Goal: Check status: Check status

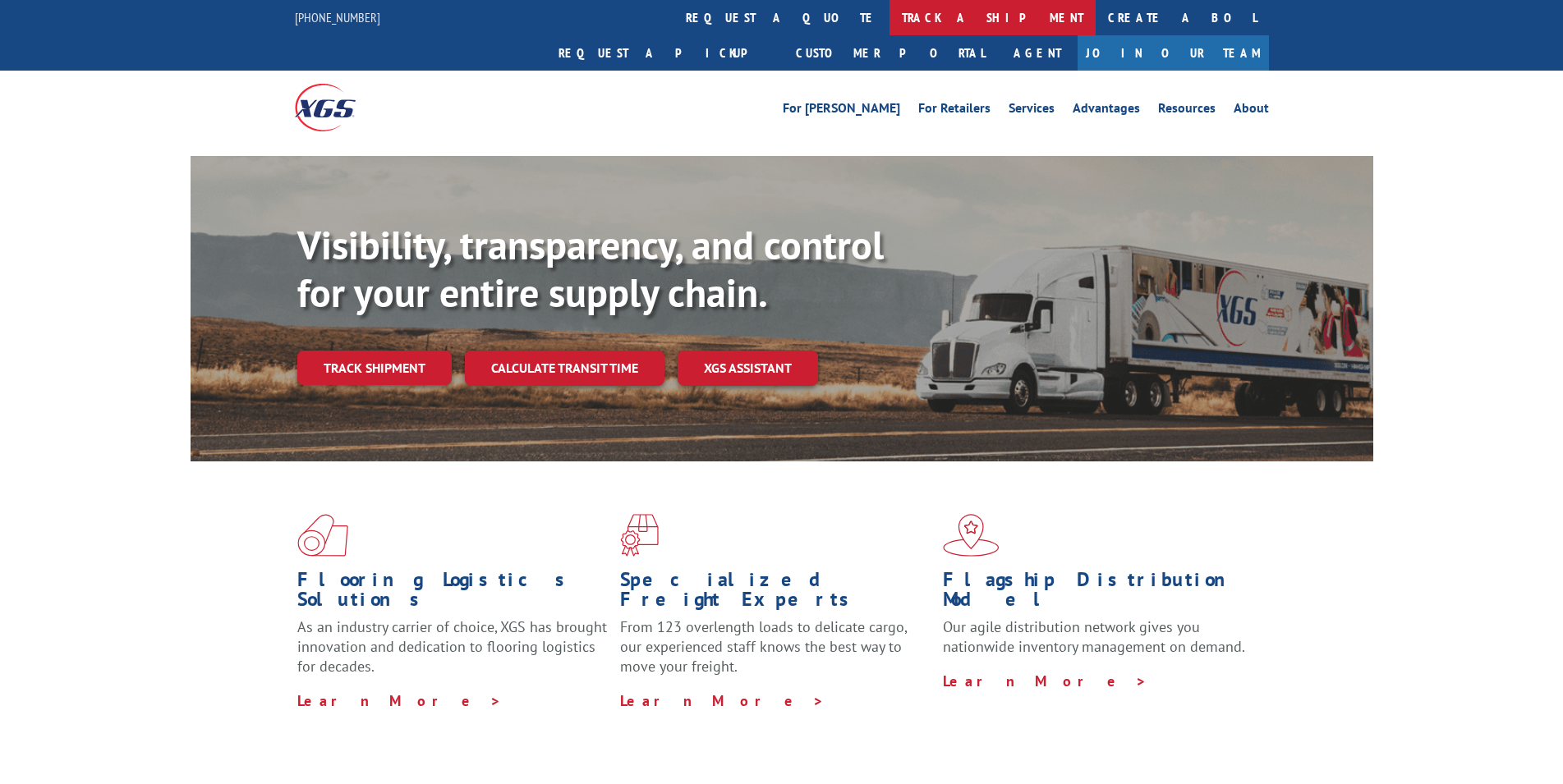
click at [890, 17] on link "track a shipment" at bounding box center [992, 17] width 206 height 36
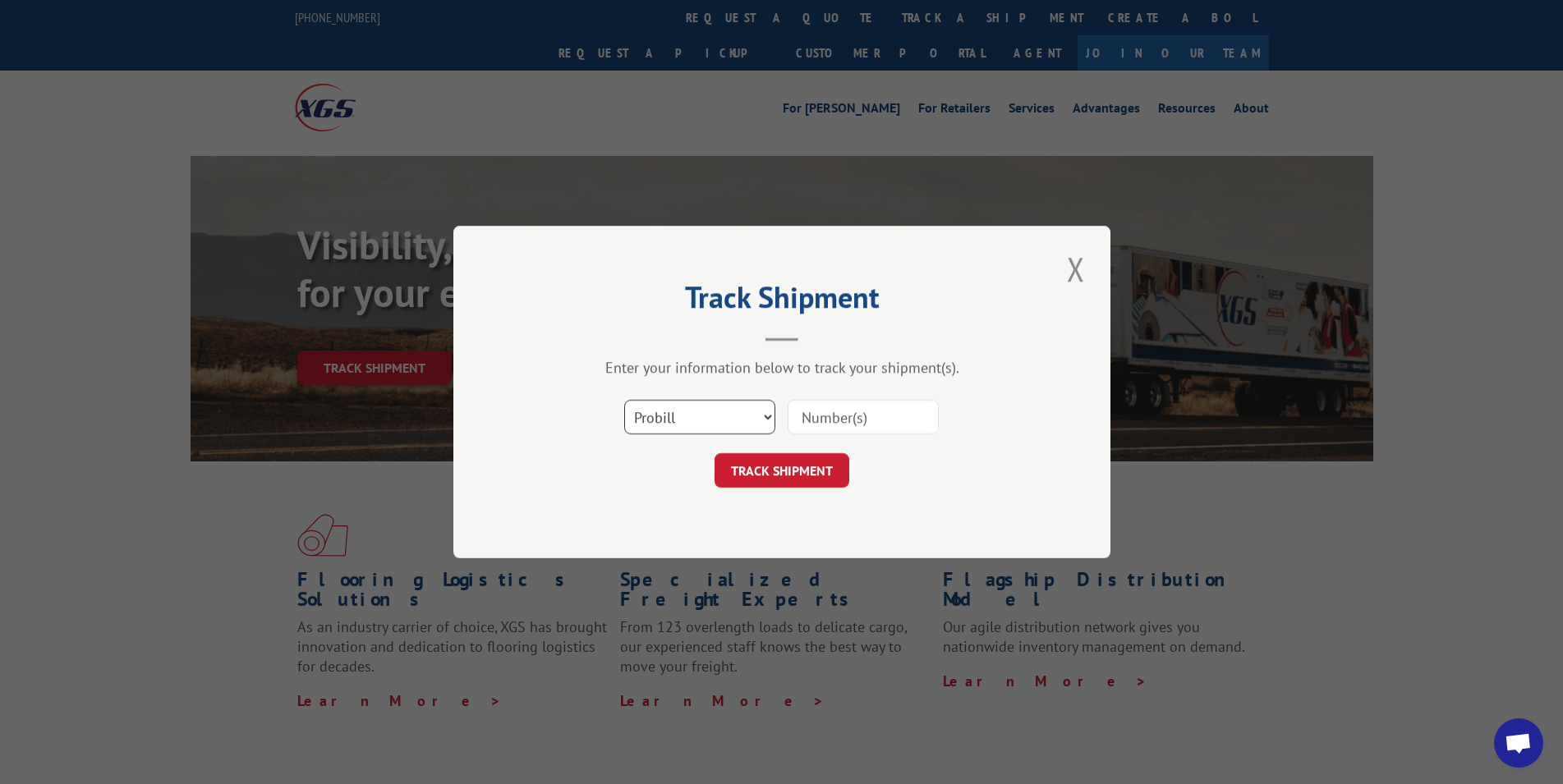
click at [735, 429] on select "Select category... Probill BOL PO" at bounding box center [699, 418] width 151 height 35
select select "bol"
click option "BOL" at bounding box center [0, 0] width 0 height 0
click at [820, 420] on input at bounding box center [863, 418] width 151 height 35
paste input "4893307"
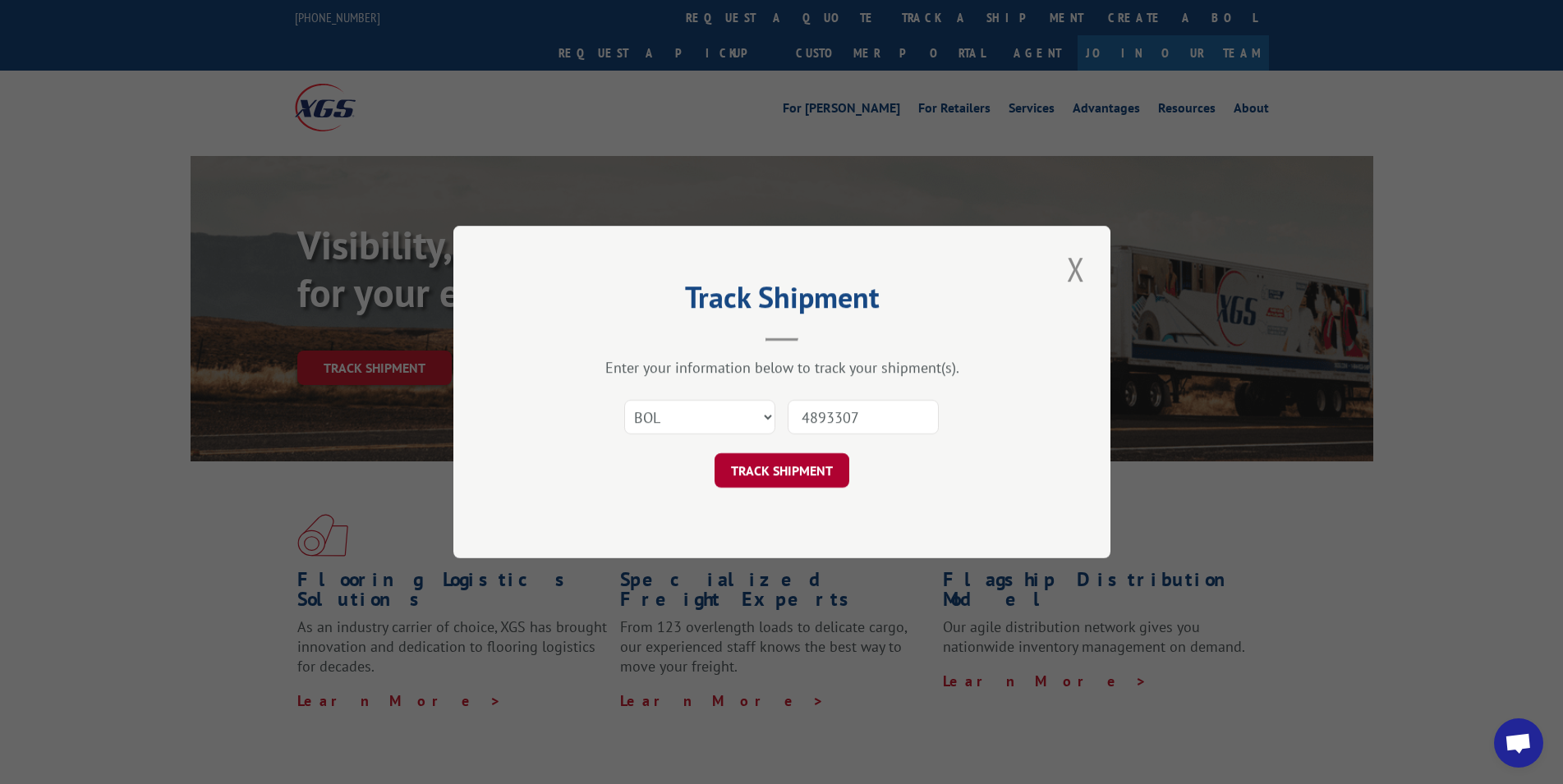
type input "4893307"
click at [795, 469] on button "TRACK SHIPMENT" at bounding box center [782, 471] width 135 height 35
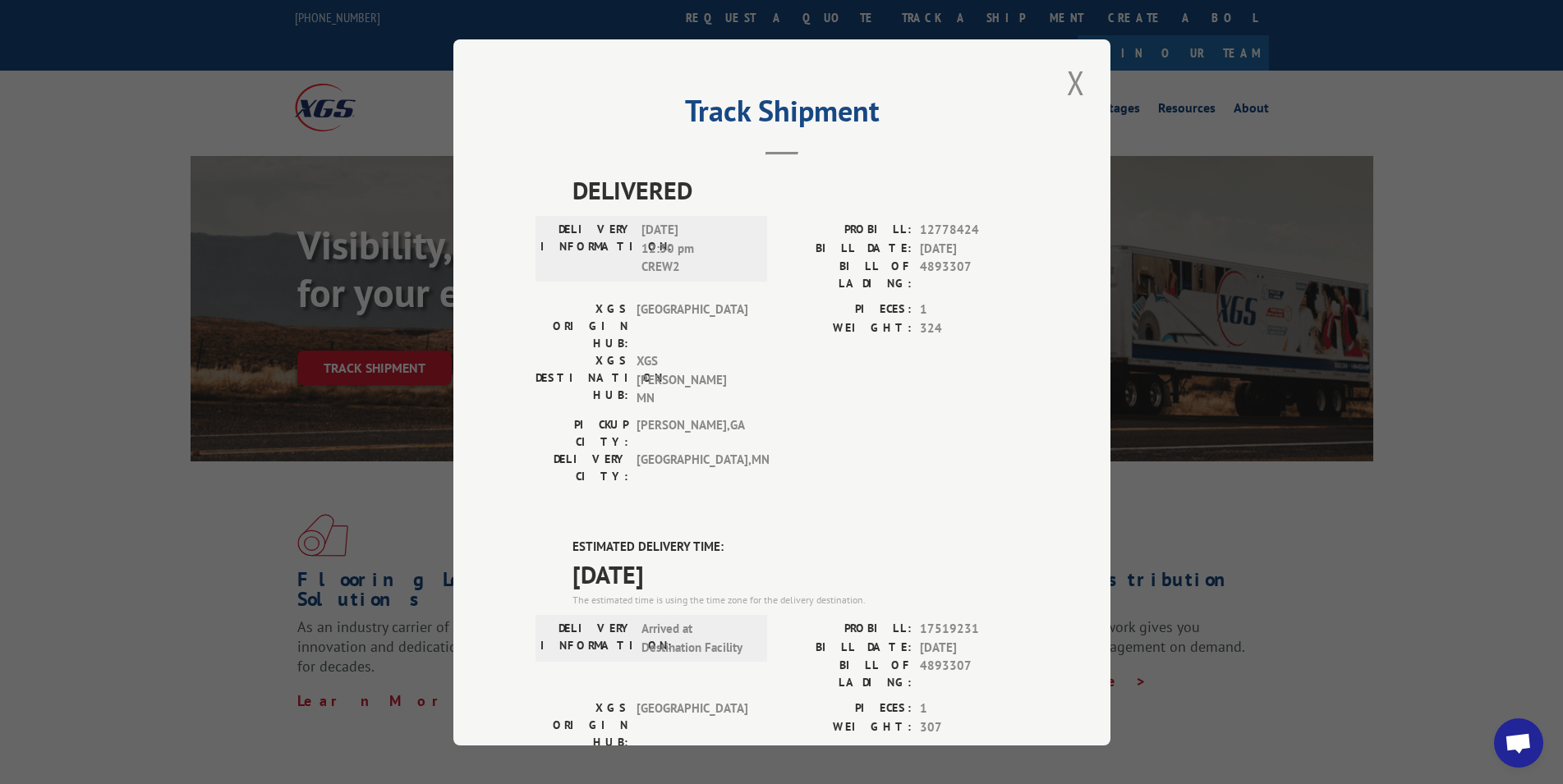
scroll to position [301, 0]
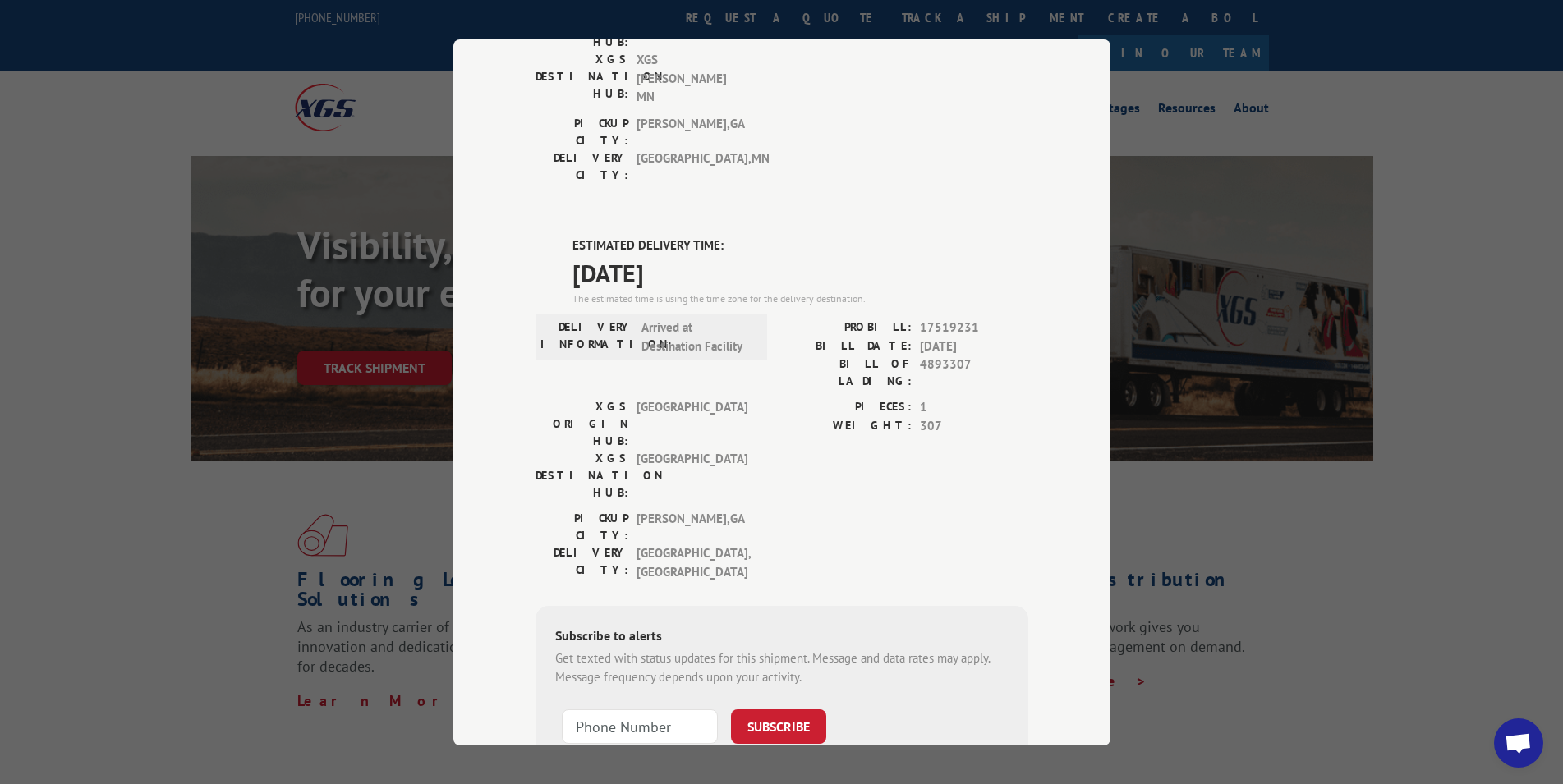
click at [1467, 309] on div "Track Shipment DELIVERED DELIVERY INFORMATION: [DATE] 12:30 pm CREW2 PROBILL: 1…" at bounding box center [782, 392] width 1563 height 784
drag, startPoint x: 1395, startPoint y: 733, endPoint x: 1372, endPoint y: 691, distance: 47.9
click at [1394, 732] on div "Track Shipment DELIVERED DELIVERY INFORMATION: [DATE] 12:30 pm CREW2 PROBILL: 1…" at bounding box center [782, 392] width 1563 height 784
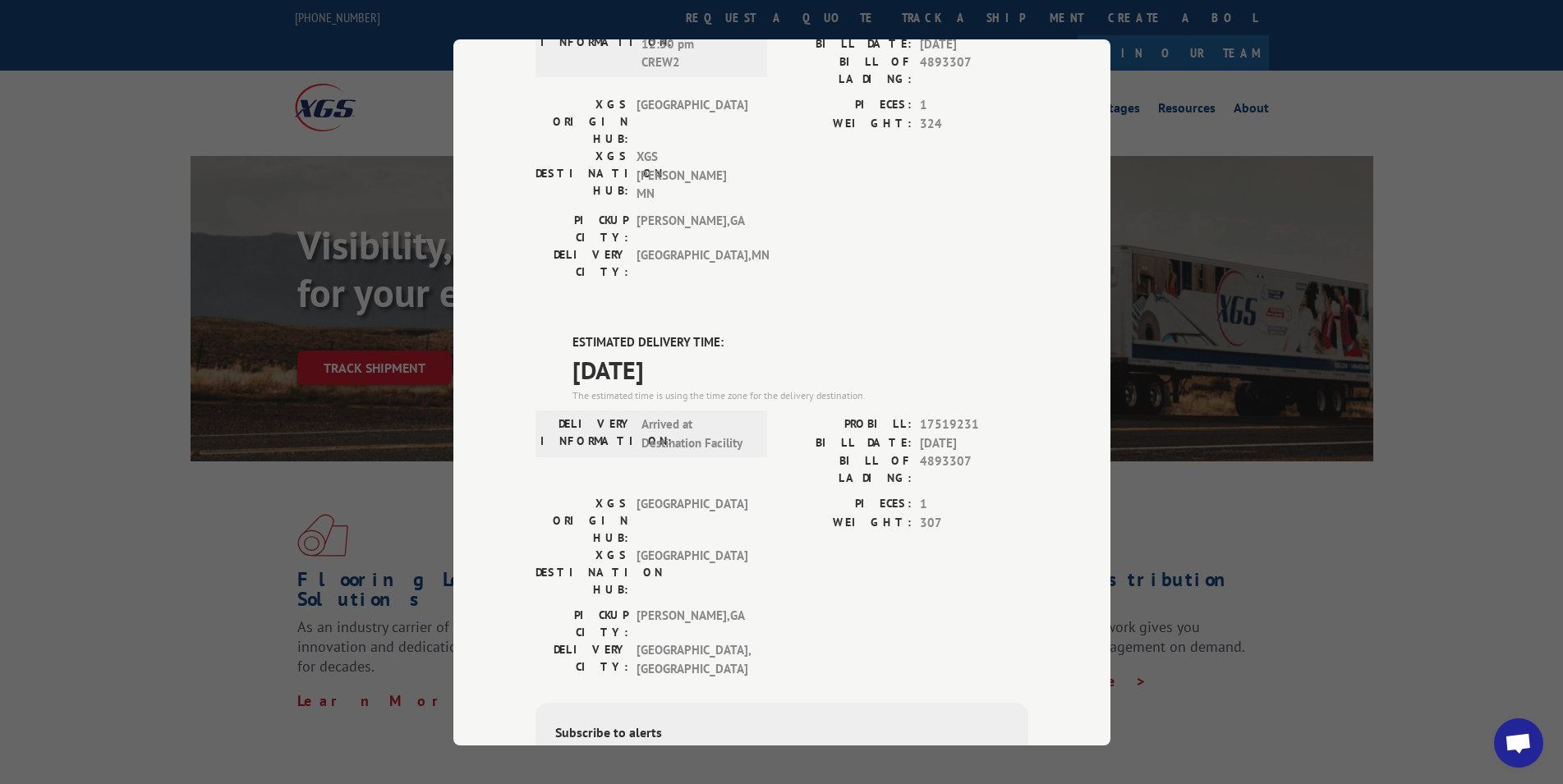
scroll to position [0, 0]
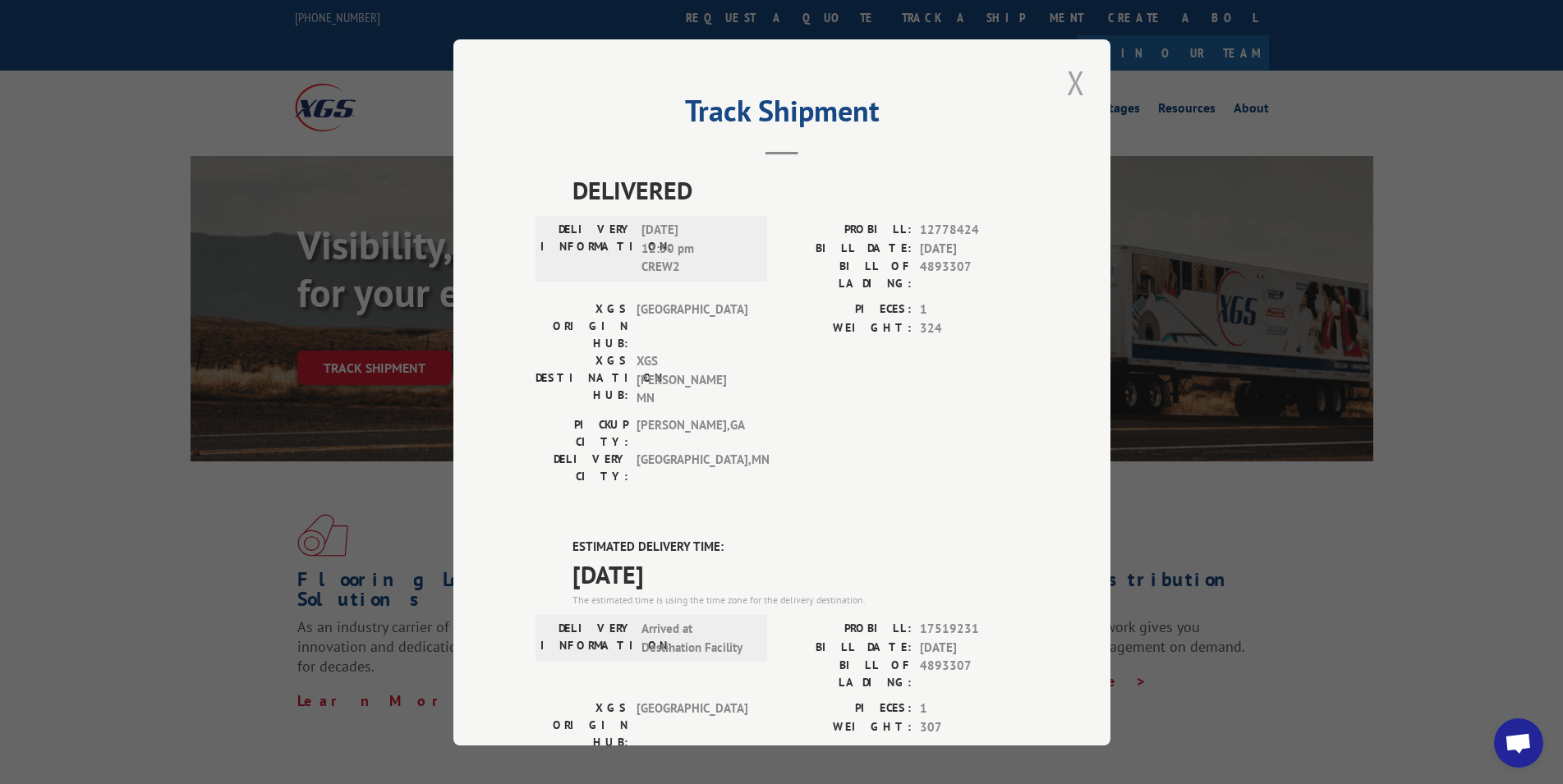
click at [1066, 87] on button "Close modal" at bounding box center [1076, 82] width 27 height 45
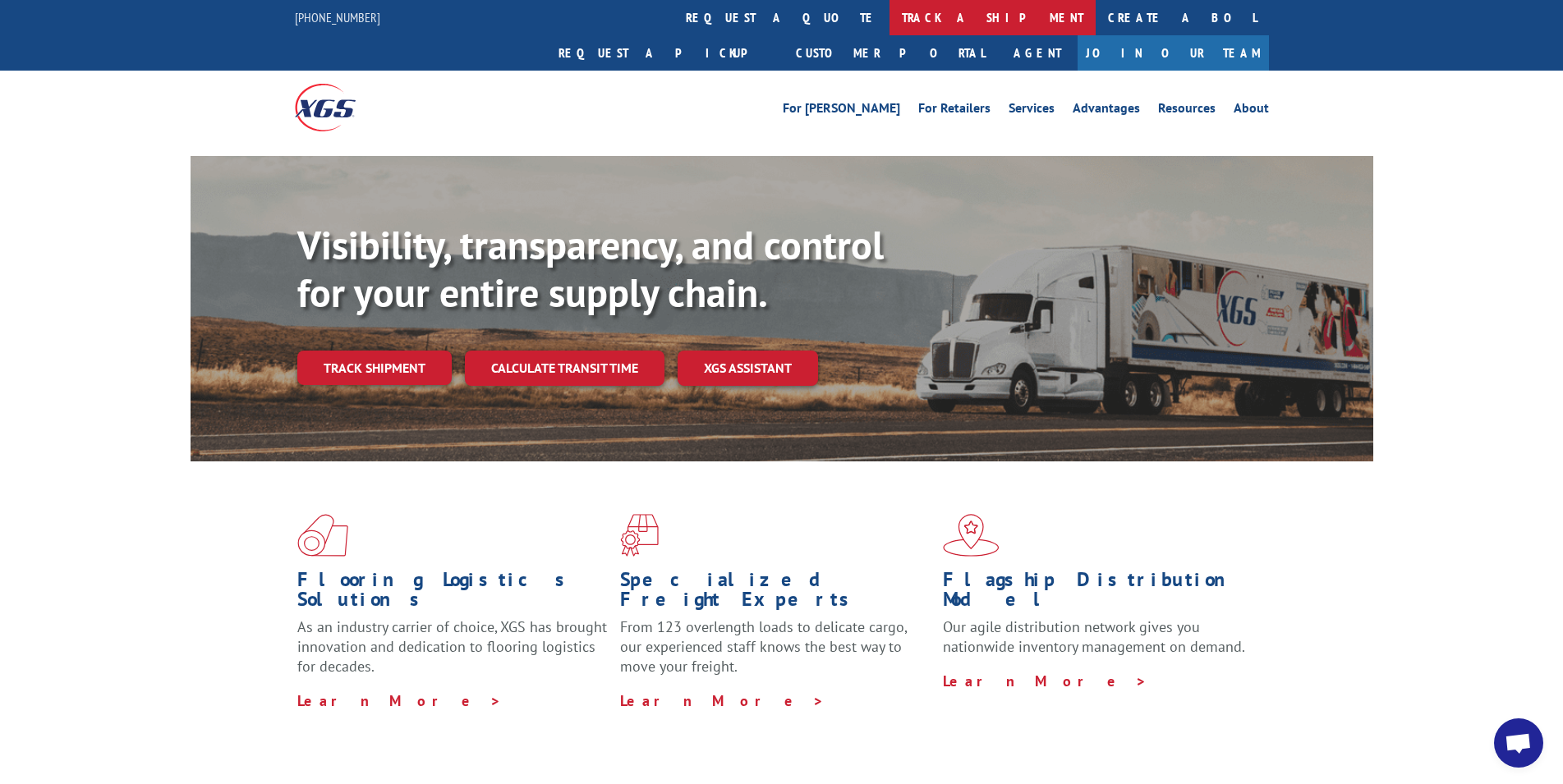
click at [890, 20] on link "track a shipment" at bounding box center [992, 17] width 206 height 36
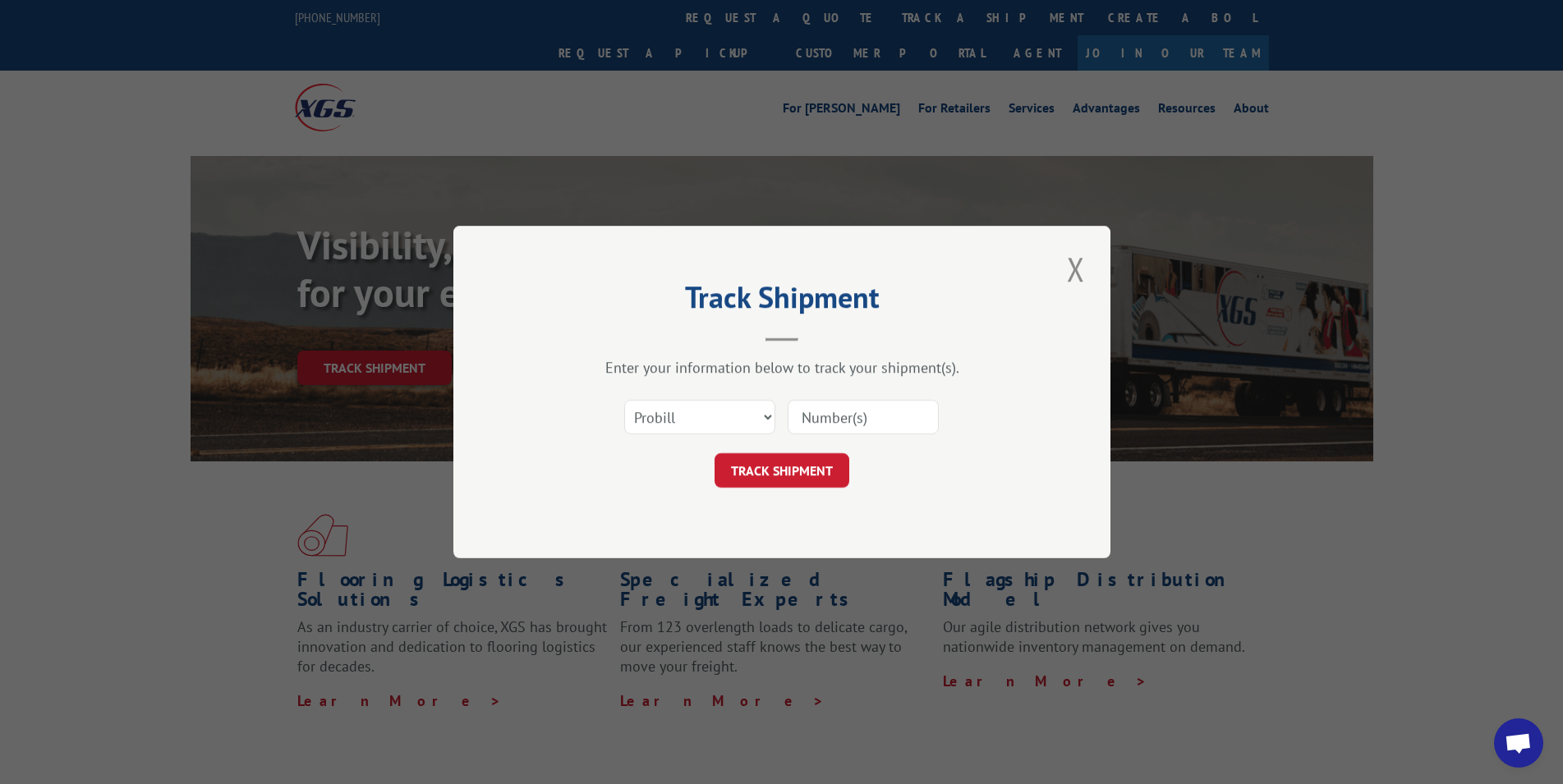
click at [863, 419] on input at bounding box center [863, 418] width 151 height 35
type input "17153358"
click button "TRACK SHIPMENT" at bounding box center [782, 471] width 135 height 35
